Goal: Task Accomplishment & Management: Complete application form

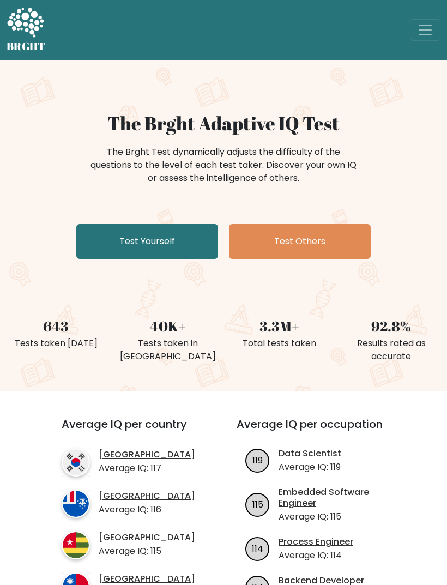
click at [313, 246] on link "Test Others" at bounding box center [300, 241] width 142 height 35
click at [135, 244] on link "Test Yourself" at bounding box center [147, 241] width 142 height 35
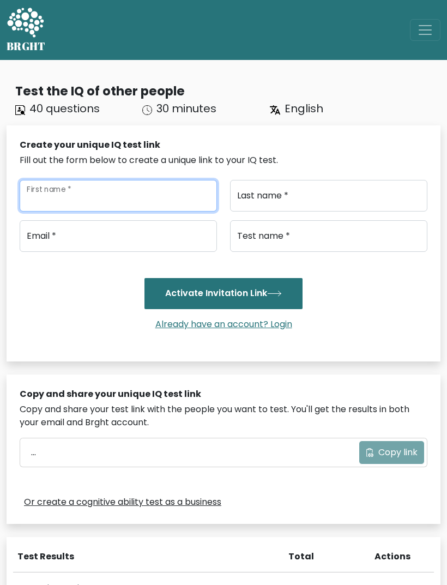
click at [174, 187] on input "First name *" at bounding box center [119, 196] width 198 height 32
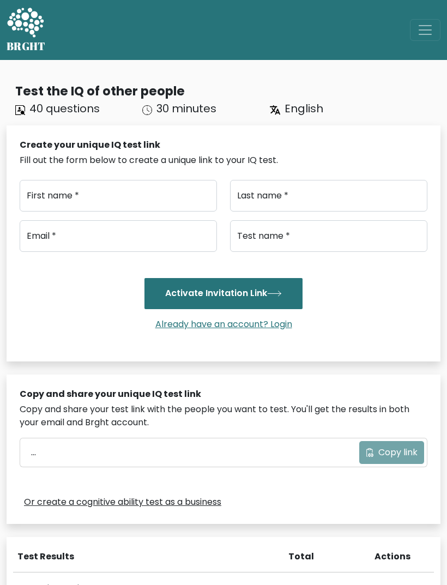
click at [199, 115] on span "30 minutes" at bounding box center [187, 108] width 60 height 15
click at [199, 114] on span "30 minutes" at bounding box center [187, 108] width 60 height 15
click at [203, 118] on div "Test the IQ of other people 40 questions 30 minutes English Create your unique …" at bounding box center [223, 371] width 447 height 596
click at [202, 117] on div "Test the IQ of other people 40 questions 30 minutes English Create your unique …" at bounding box center [223, 371] width 447 height 596
